Goal: Information Seeking & Learning: Learn about a topic

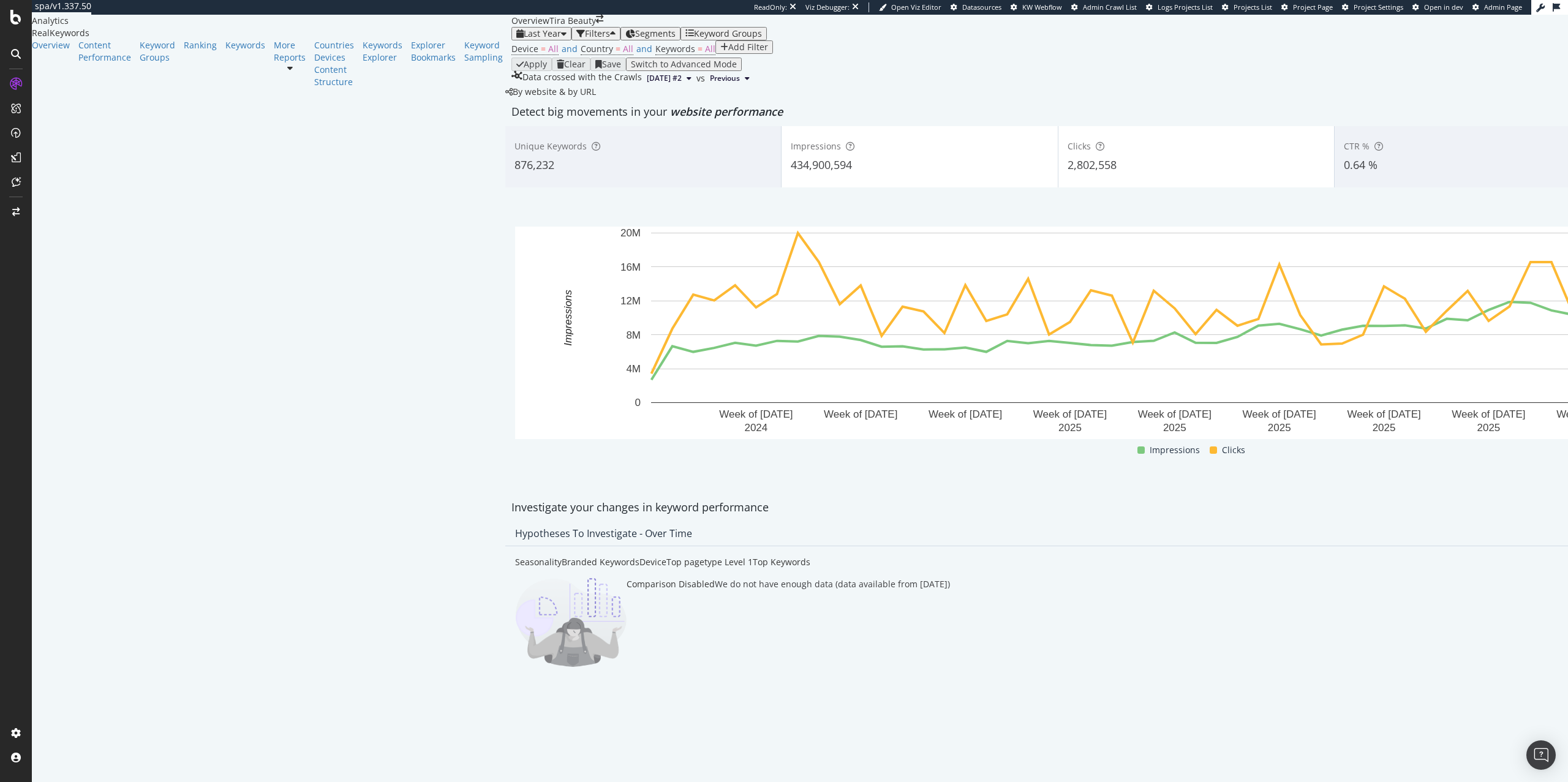
click at [610, 38] on div "button" at bounding box center [612, 34] width 6 height 9
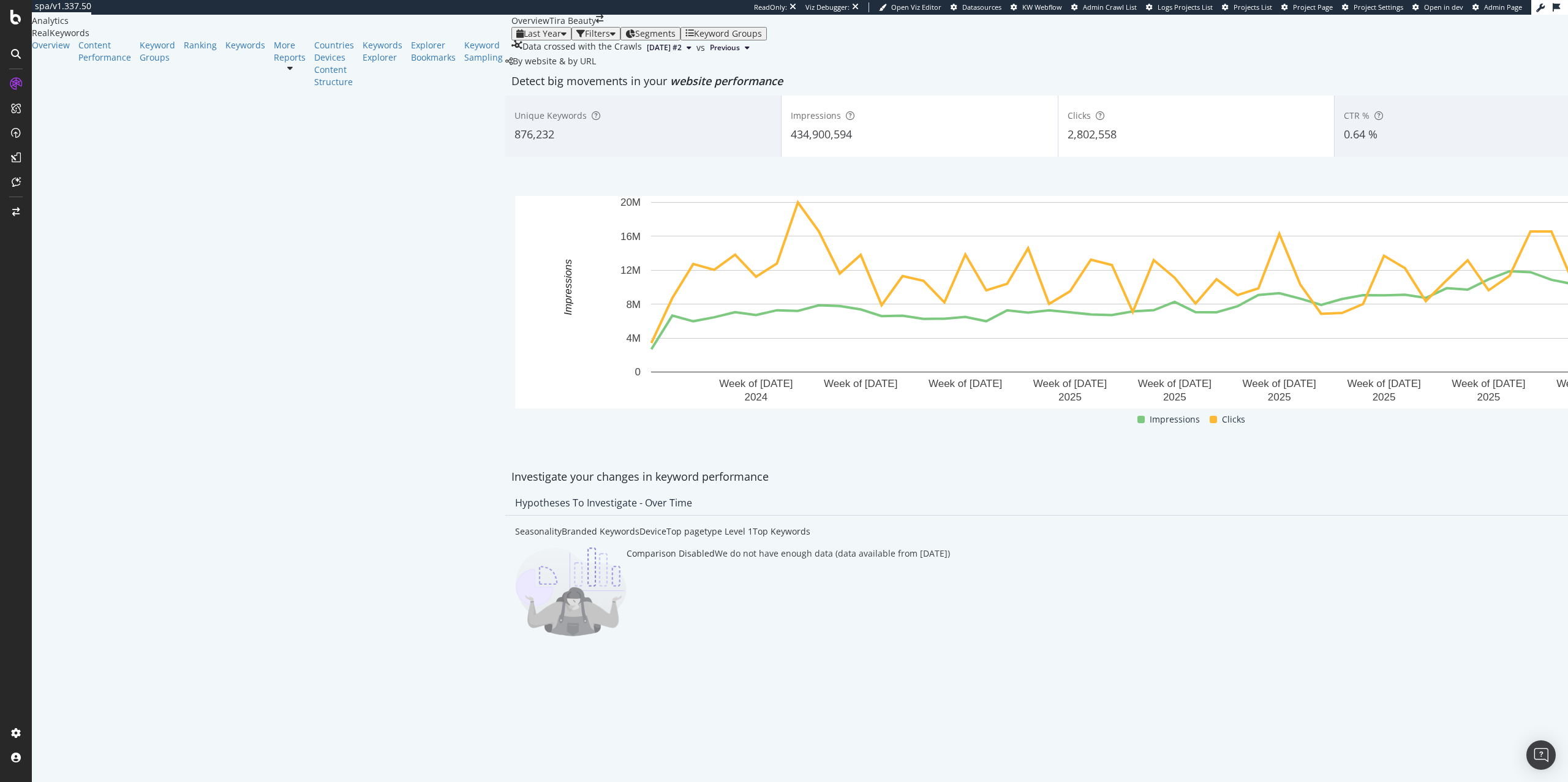
click at [610, 38] on div "button" at bounding box center [612, 34] width 6 height 9
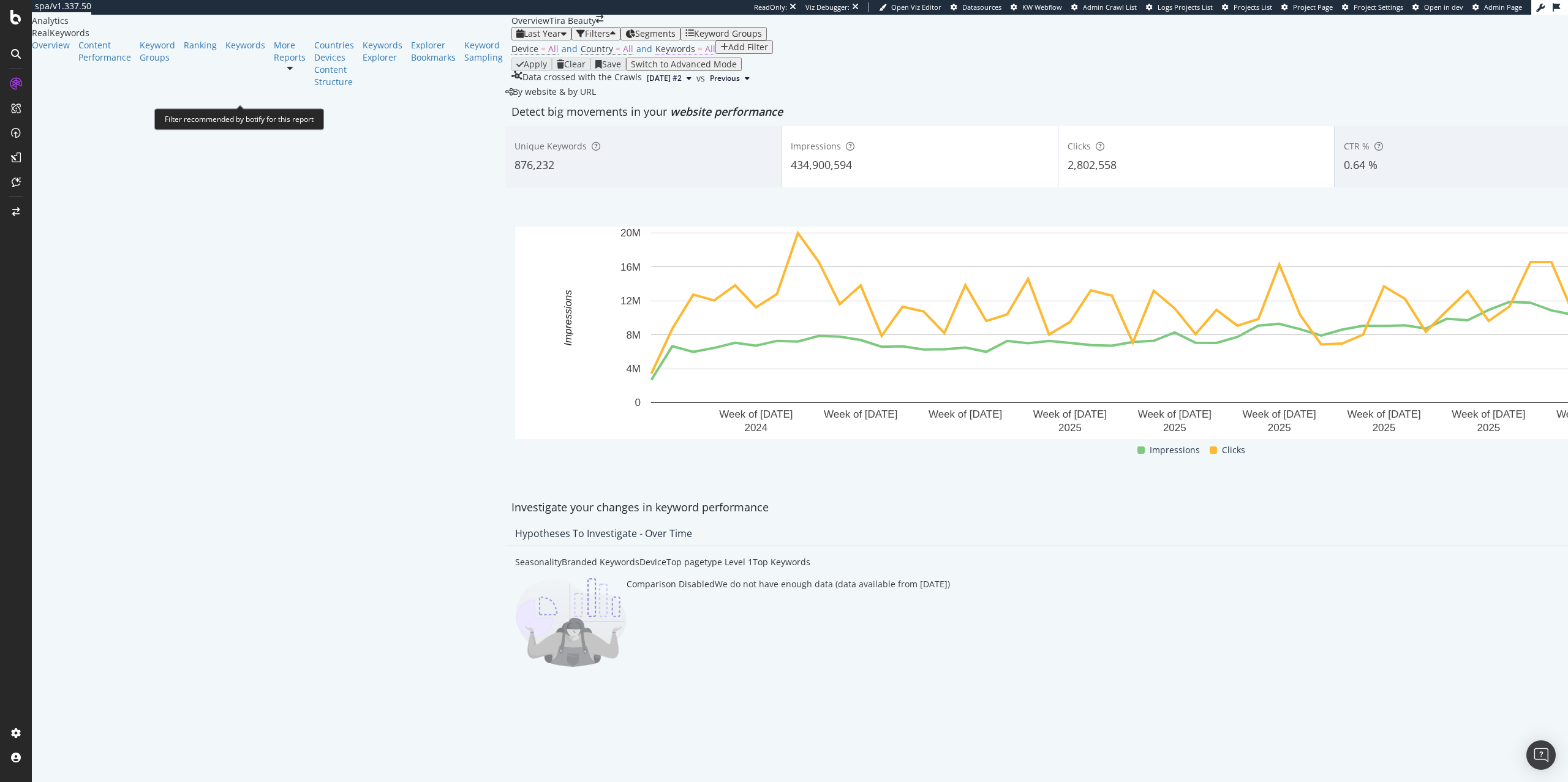
click at [705, 55] on span "All" at bounding box center [710, 48] width 10 height 12
click at [298, 104] on div "All" at bounding box center [292, 100] width 14 height 9
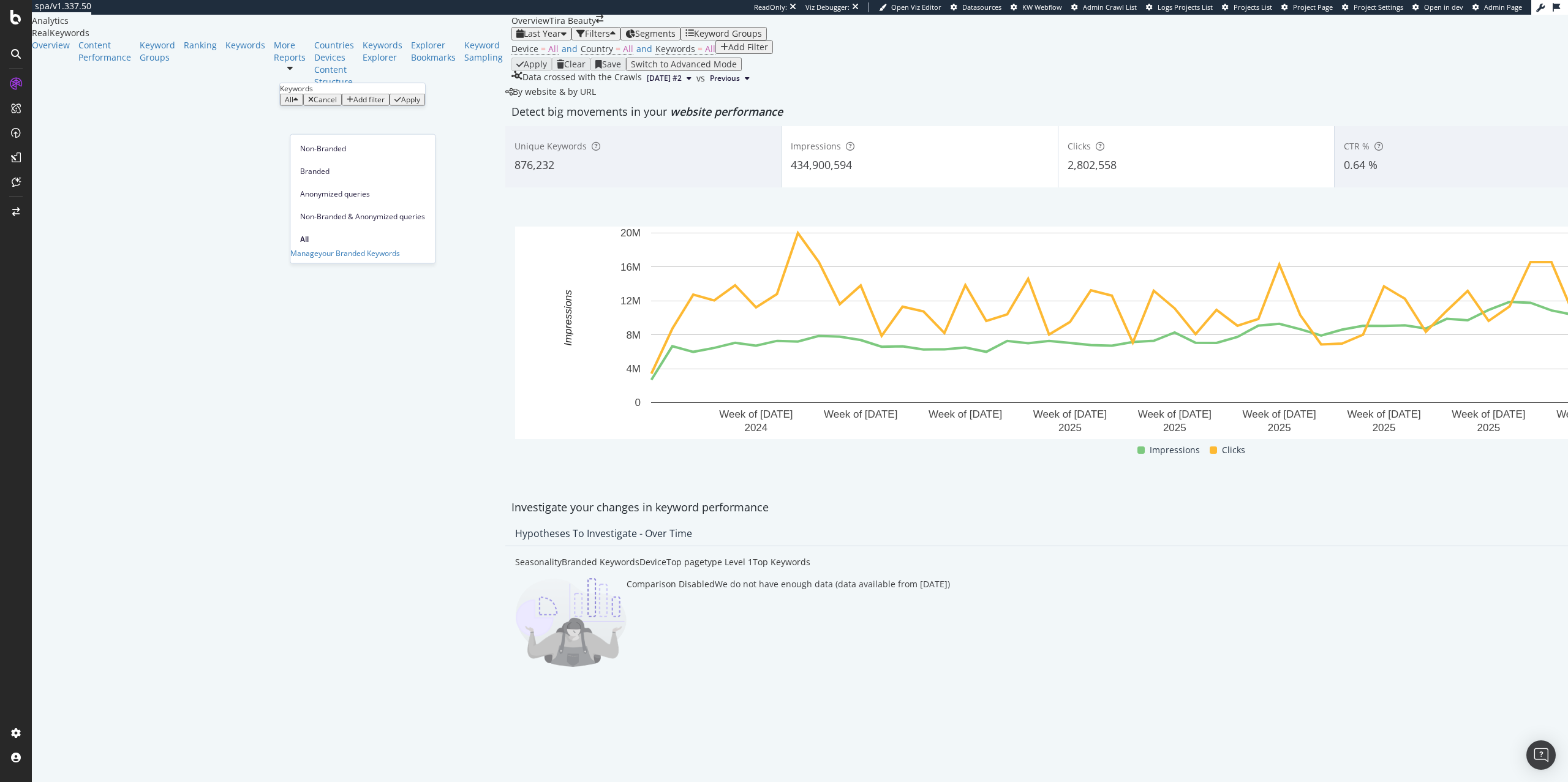
click at [535, 58] on div "Device = All and Country = All and Keywords = All Add Filter" at bounding box center [1196, 49] width 1369 height 17
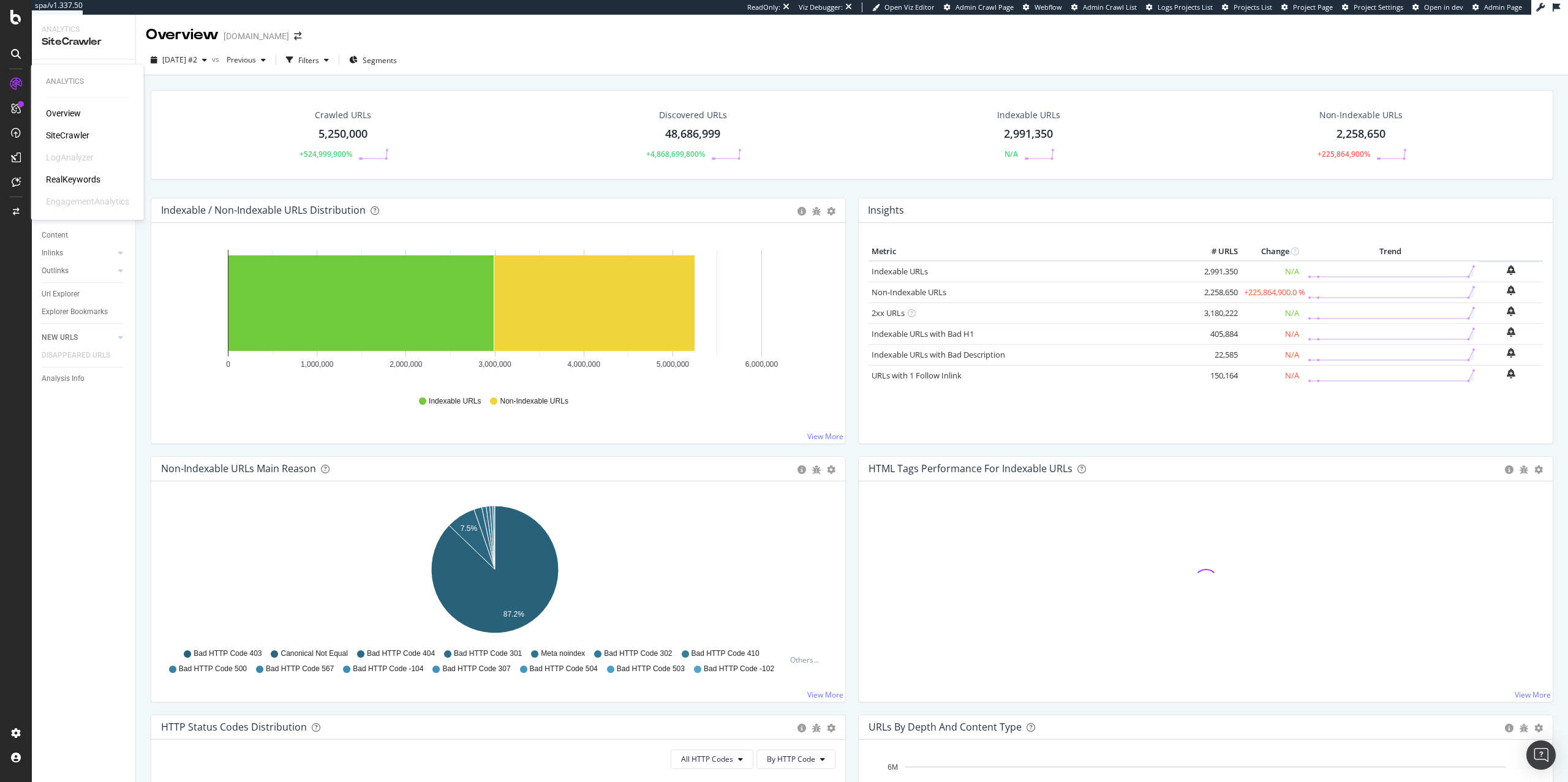
click at [71, 175] on div "RealKeywords" at bounding box center [73, 179] width 55 height 12
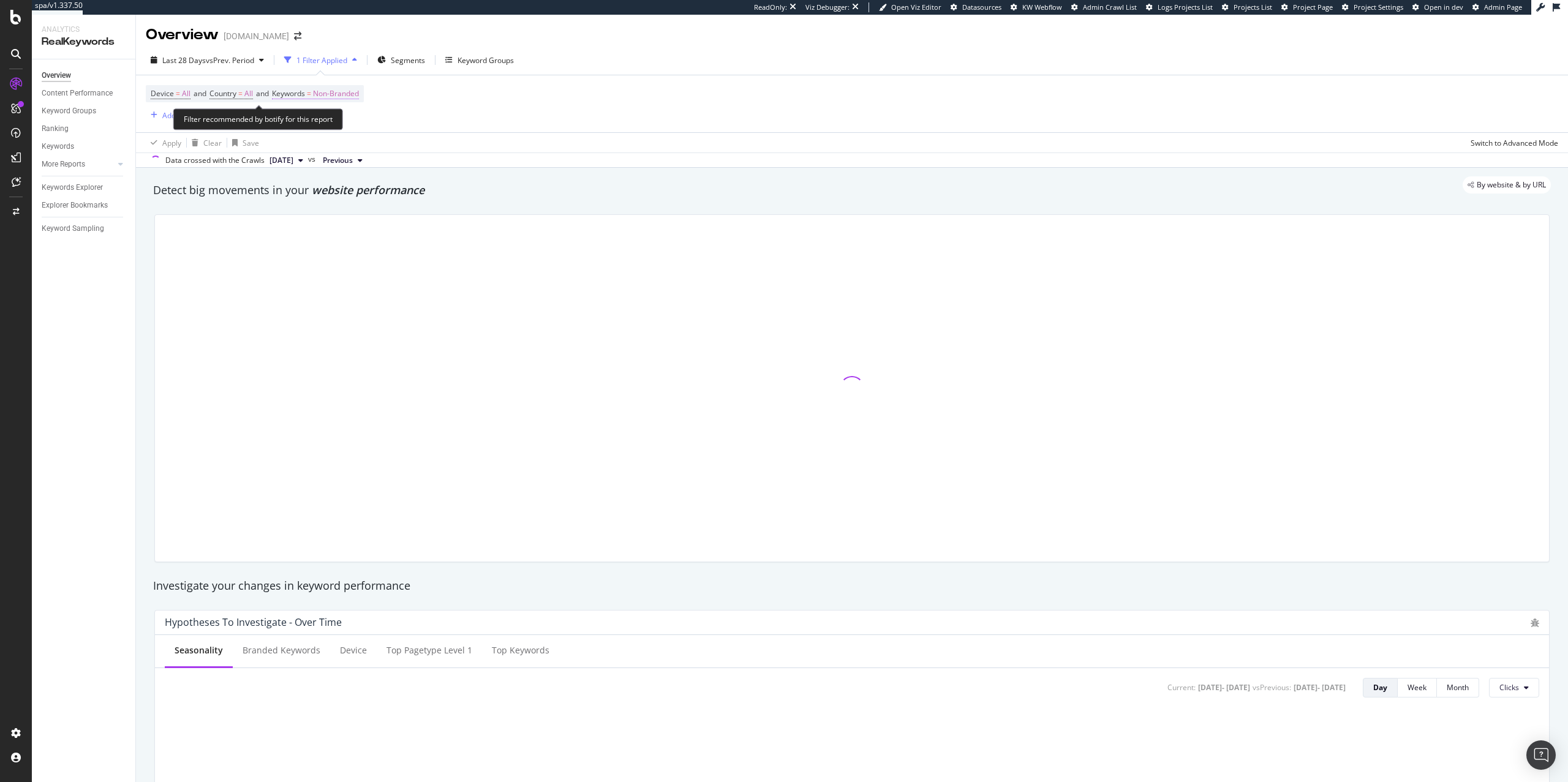
click at [352, 96] on span "Non-Branded" at bounding box center [336, 94] width 46 height 17
click at [340, 129] on div "Non-Branded" at bounding box center [322, 124] width 66 height 18
click at [330, 215] on span "All" at bounding box center [363, 219] width 125 height 11
click at [419, 150] on div "Apply" at bounding box center [415, 149] width 19 height 10
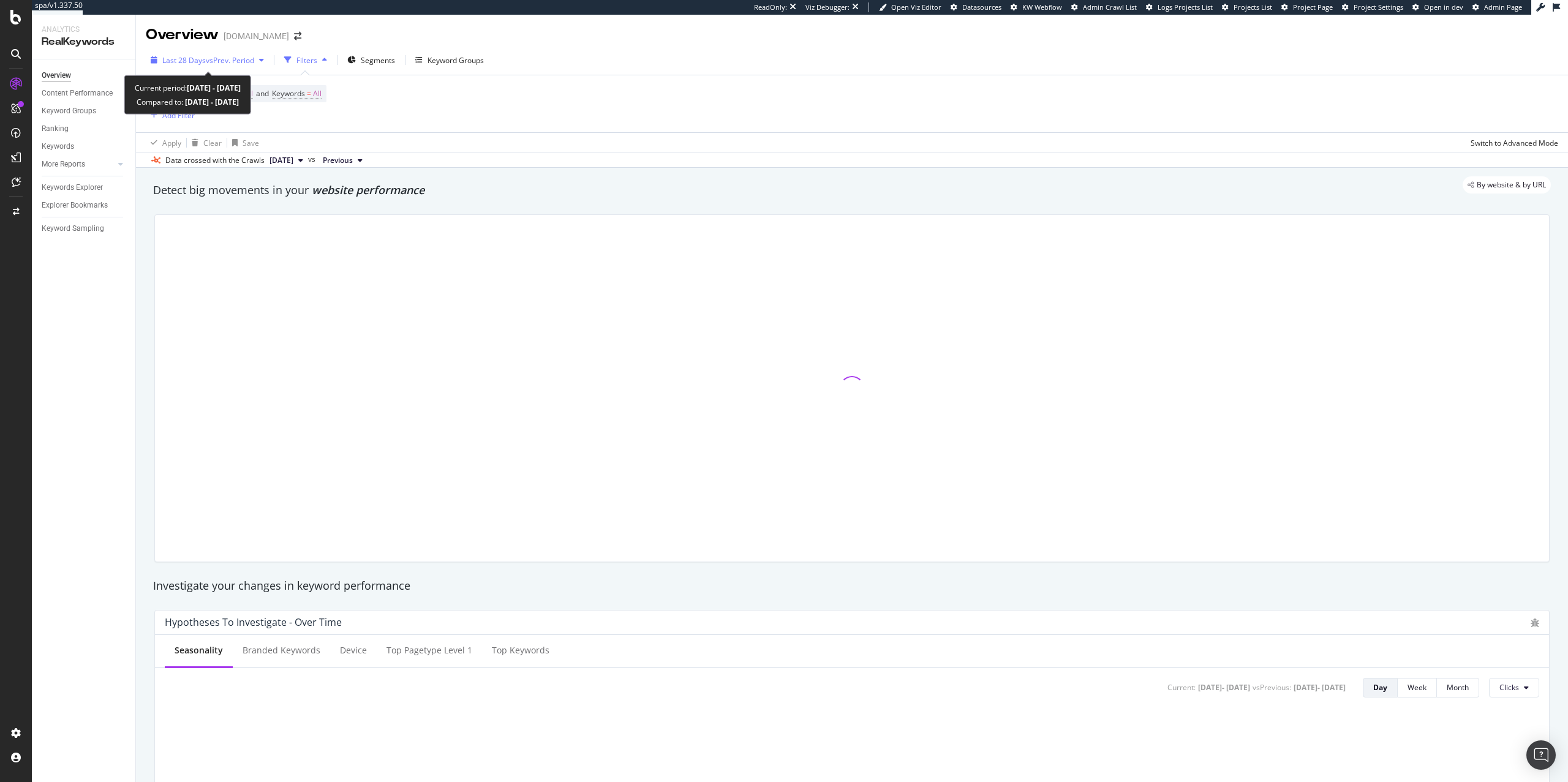
click at [211, 56] on span "vs Prev. Period" at bounding box center [230, 60] width 48 height 10
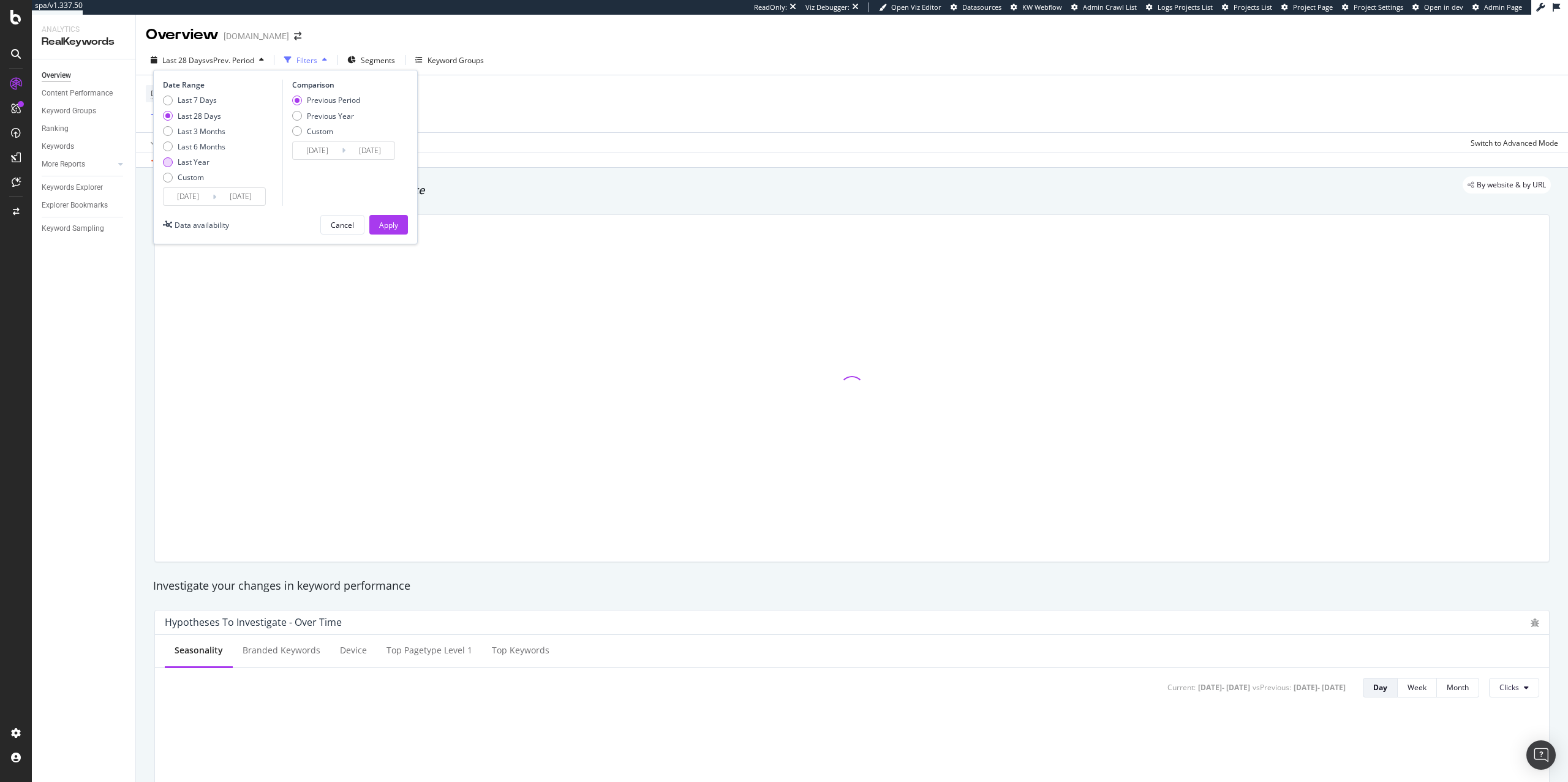
click at [197, 160] on div "Last Year" at bounding box center [193, 162] width 32 height 10
type input "[DATE]"
click at [377, 222] on button "Apply" at bounding box center [388, 224] width 39 height 20
